Goal: Task Accomplishment & Management: Manage account settings

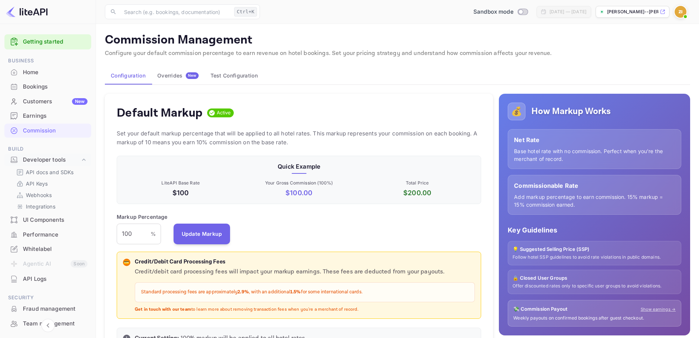
scroll to position [126, 359]
click at [137, 235] on input "100" at bounding box center [134, 234] width 34 height 21
drag, startPoint x: 137, startPoint y: 235, endPoint x: 107, endPoint y: 237, distance: 29.2
click at [107, 237] on div "Default Markup Active Set your default markup percentage that will be applied t…" at bounding box center [299, 225] width 388 height 263
type input "10"
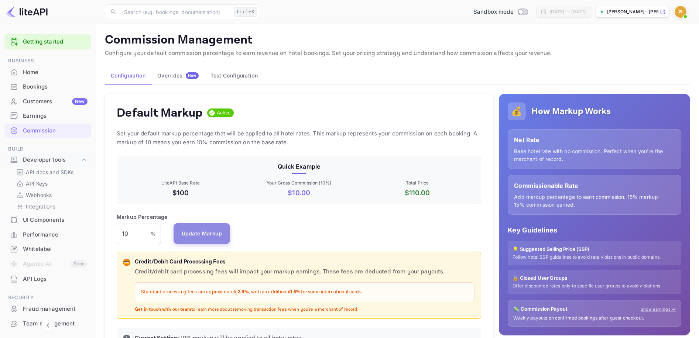
click at [179, 230] on button "Update Markup" at bounding box center [202, 233] width 57 height 21
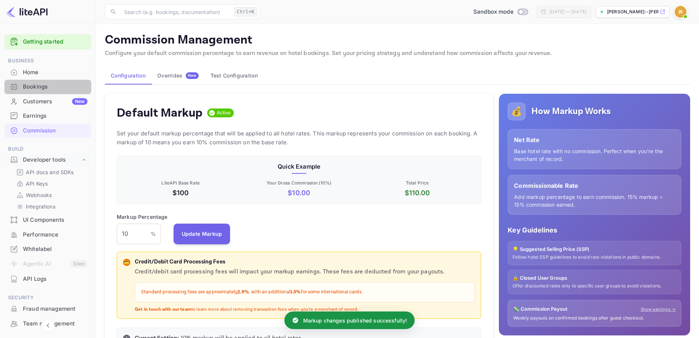
click at [50, 91] on div "Bookings" at bounding box center [55, 87] width 65 height 8
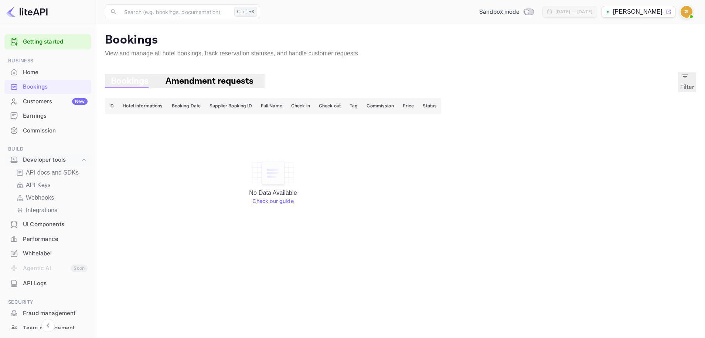
click at [132, 79] on span "Bookings" at bounding box center [130, 80] width 38 height 11
click at [133, 81] on span "Bookings" at bounding box center [130, 80] width 38 height 11
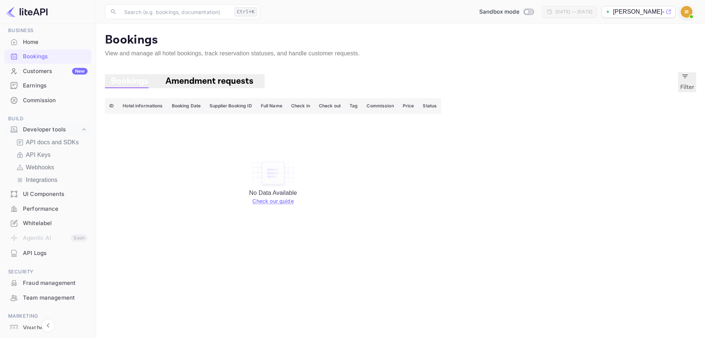
scroll to position [68, 0]
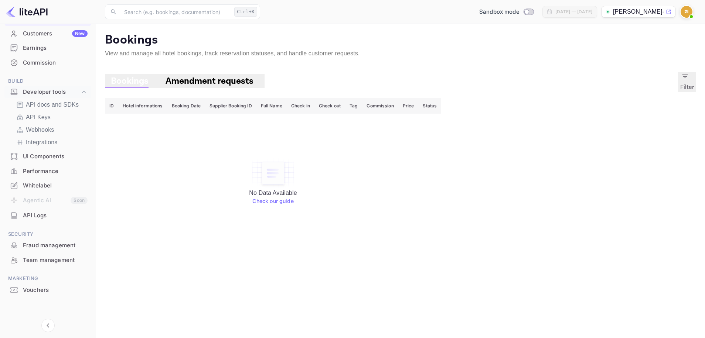
click at [55, 223] on ul "Getting started Business Home Bookings Customers New Earnings Commission Build …" at bounding box center [47, 145] width 87 height 365
click at [49, 215] on div "API Logs" at bounding box center [55, 216] width 65 height 8
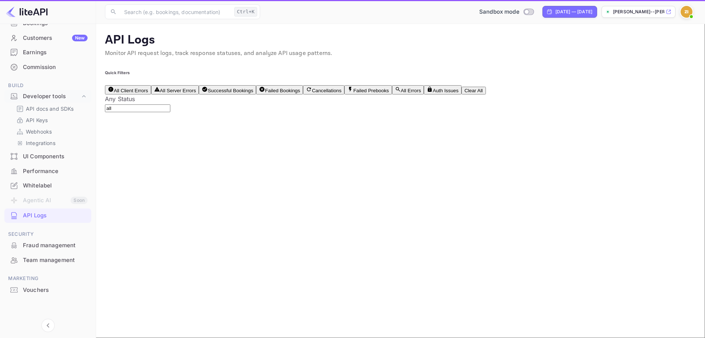
scroll to position [64, 0]
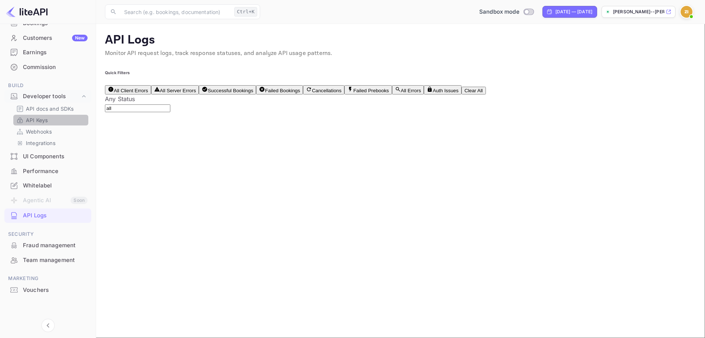
click at [62, 120] on link "API Keys" at bounding box center [50, 120] width 69 height 8
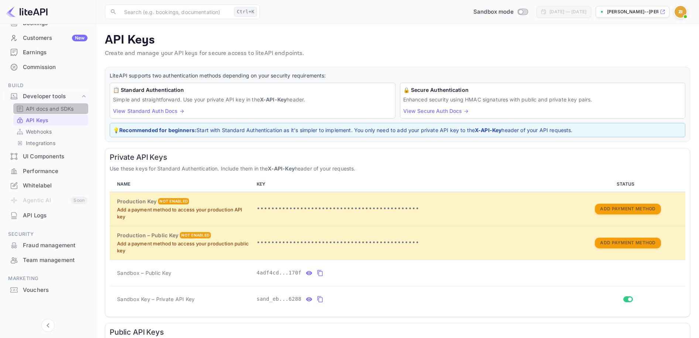
click at [66, 111] on p "API docs and SDKs" at bounding box center [50, 109] width 48 height 8
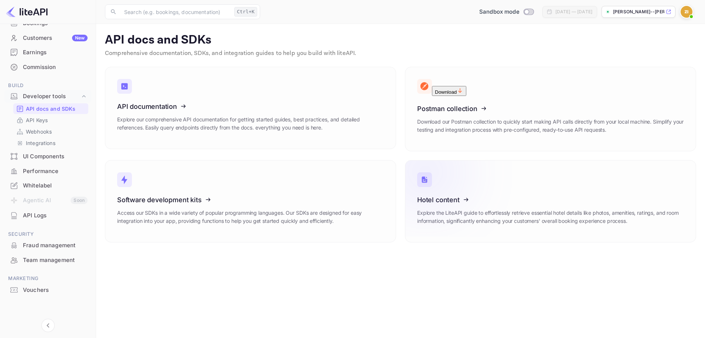
click at [469, 172] on icon at bounding box center [462, 199] width 115 height 76
